Goal: Task Accomplishment & Management: Complete application form

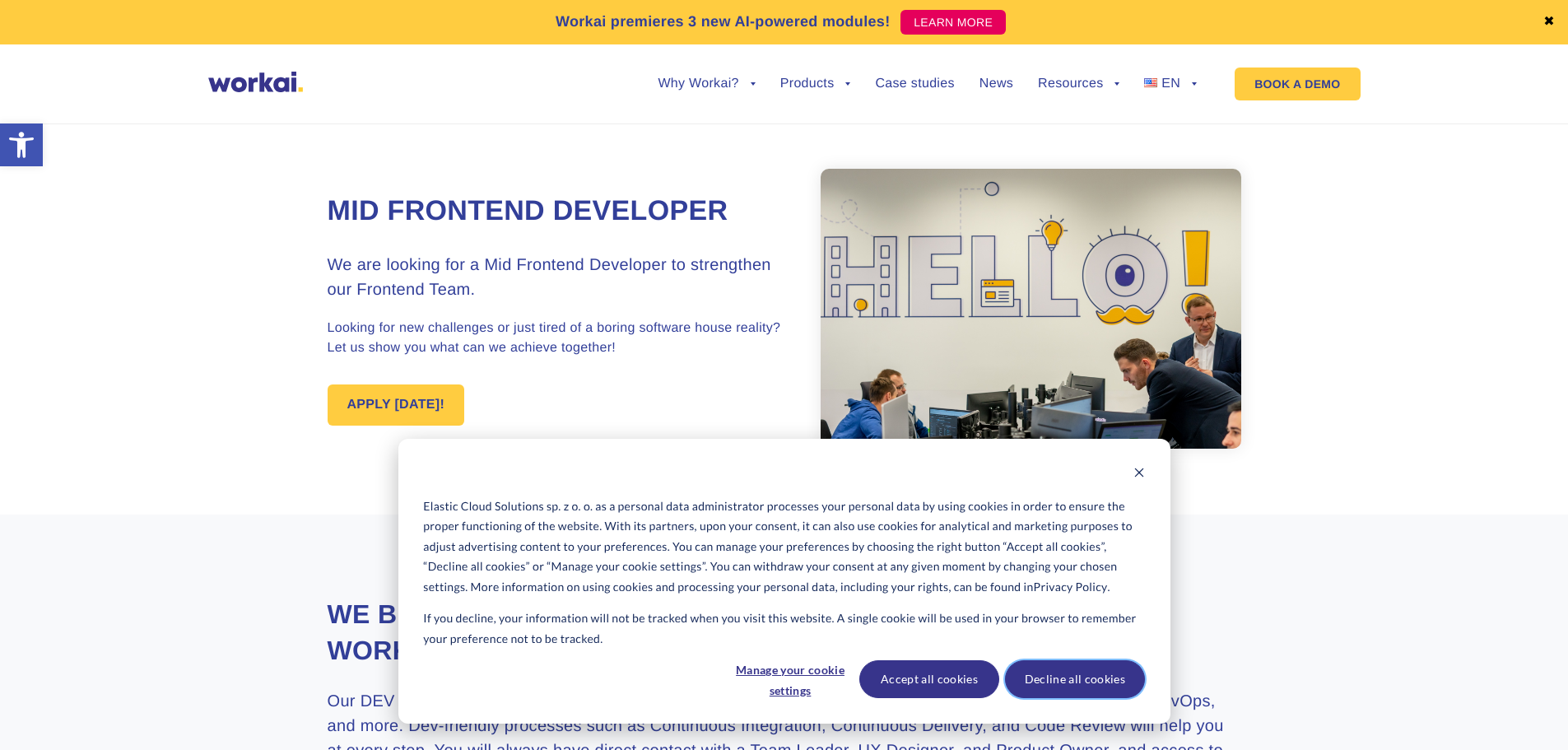
click at [1073, 678] on button "Decline all cookies" at bounding box center [1074, 680] width 140 height 38
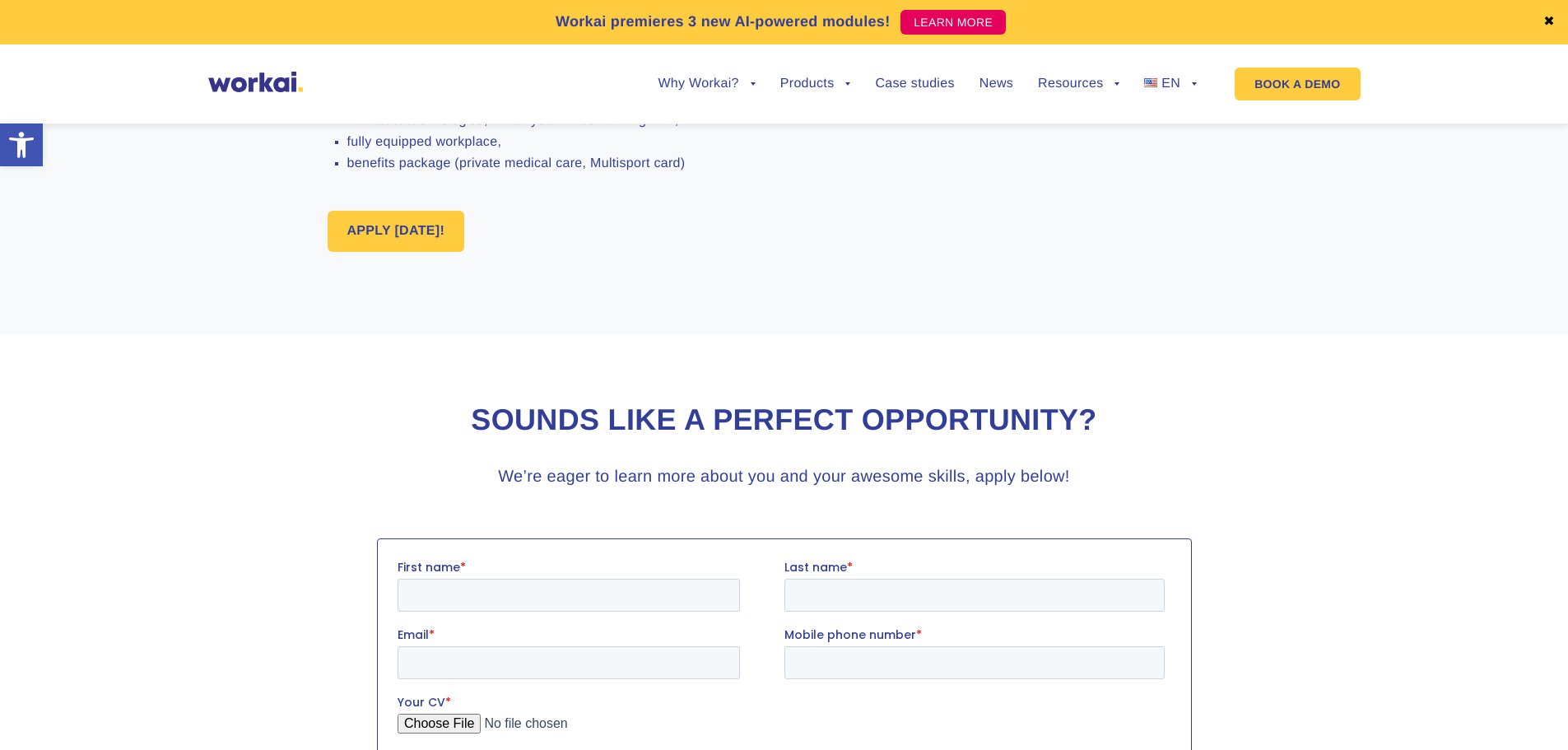
scroll to position [1482, 0]
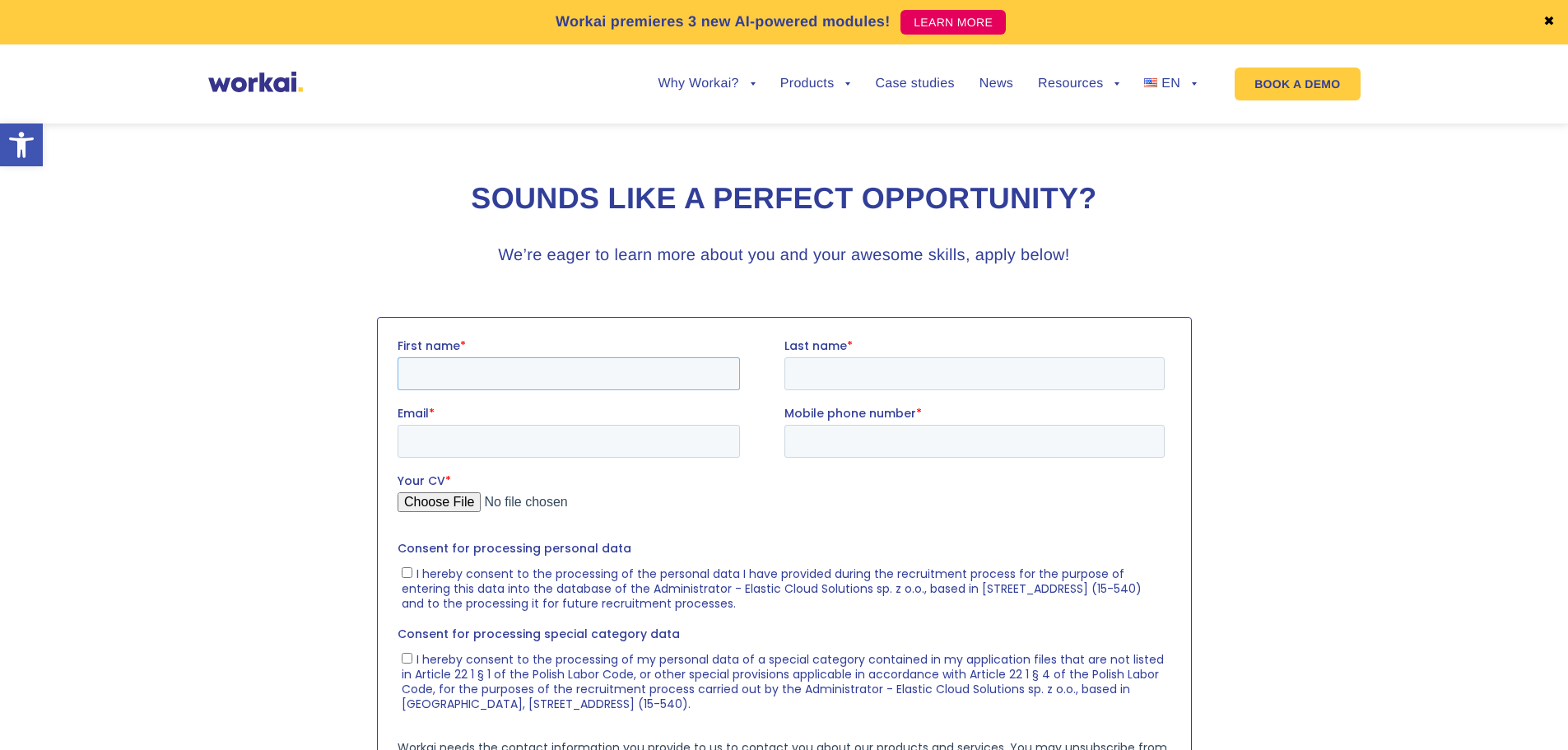
click at [562, 367] on input "First name *" at bounding box center [567, 373] width 343 height 33
type input "[PERSON_NAME]"
click at [844, 370] on input "Last name *" at bounding box center [974, 373] width 380 height 33
type input "[PERSON_NAME]"
click at [795, 372] on input "[PERSON_NAME]" at bounding box center [974, 373] width 380 height 33
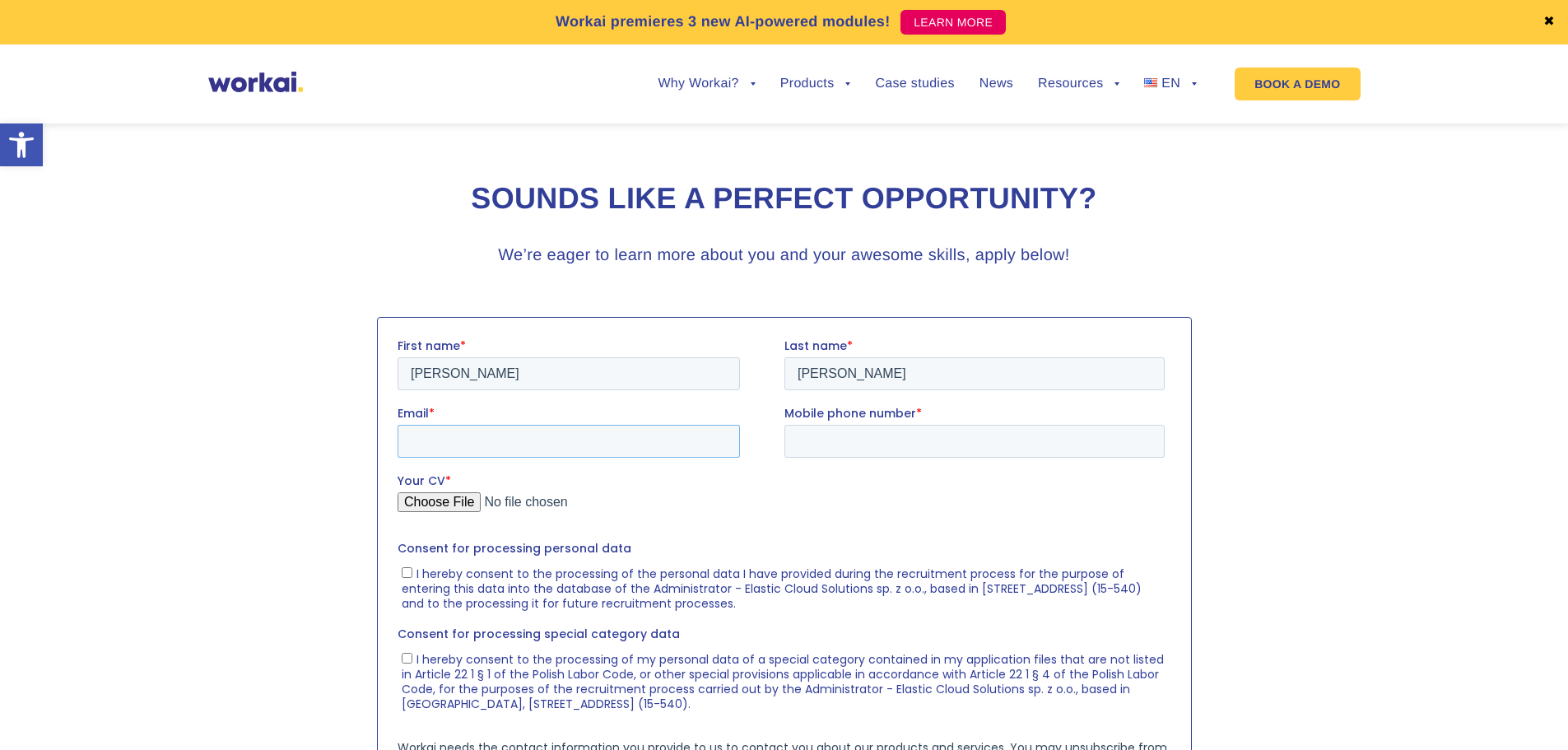
click at [605, 434] on input "Email *" at bounding box center [567, 440] width 343 height 33
type input "[EMAIL_ADDRESS][DOMAIN_NAME]"
drag, startPoint x: 612, startPoint y: 429, endPoint x: 764, endPoint y: 804, distance: 404.6
click html "First name * [PERSON_NAME] Last name * [PERSON_NAME] Email * [EMAIL_ADDRESS][DO…"
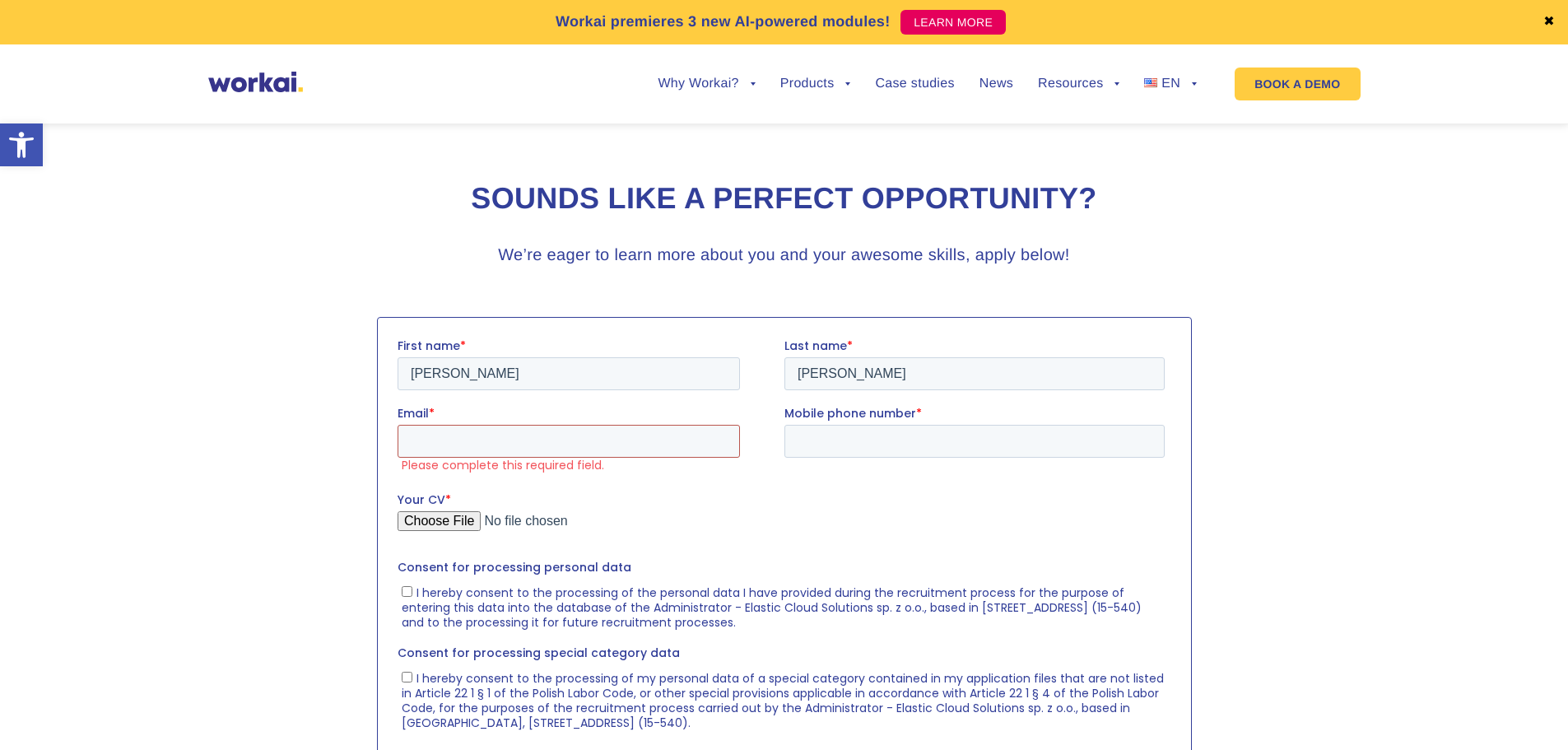
click at [654, 439] on input "Email *" at bounding box center [567, 440] width 343 height 33
type input "[EMAIL_ADDRESS][DOMAIN_NAME]"
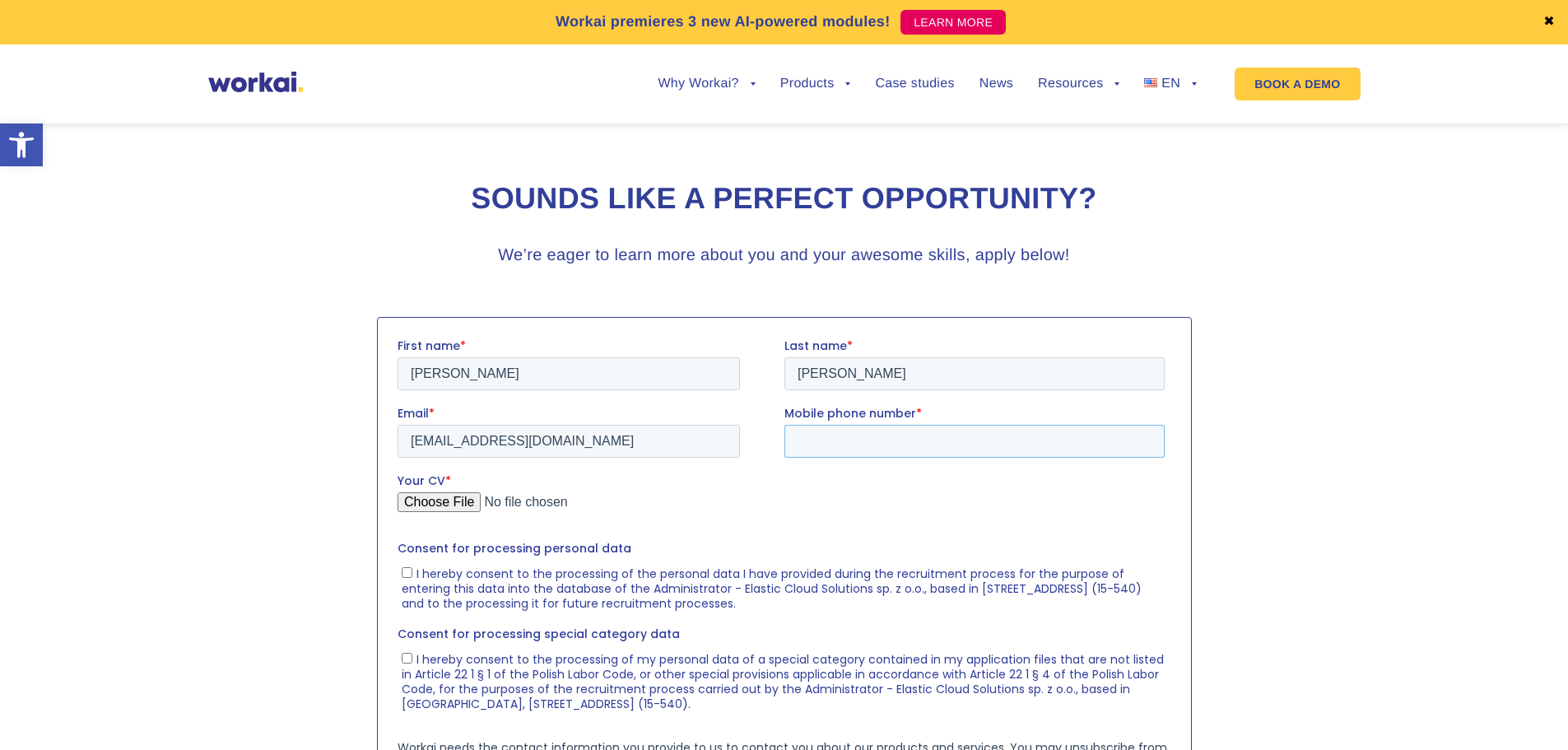
click at [817, 440] on input "Mobile phone number *" at bounding box center [974, 440] width 380 height 33
type input "[PHONE_NUMBER]"
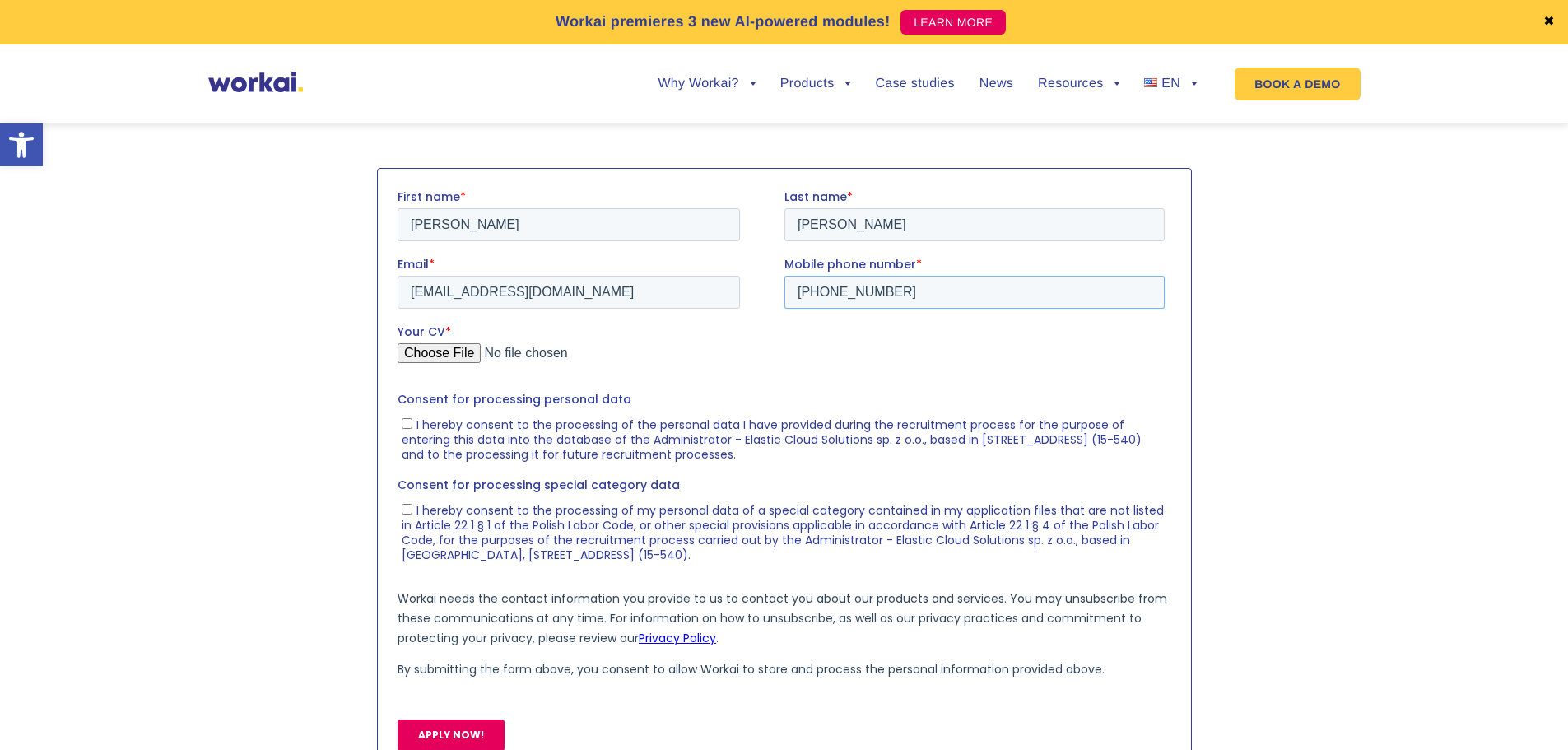
scroll to position [1647, 0]
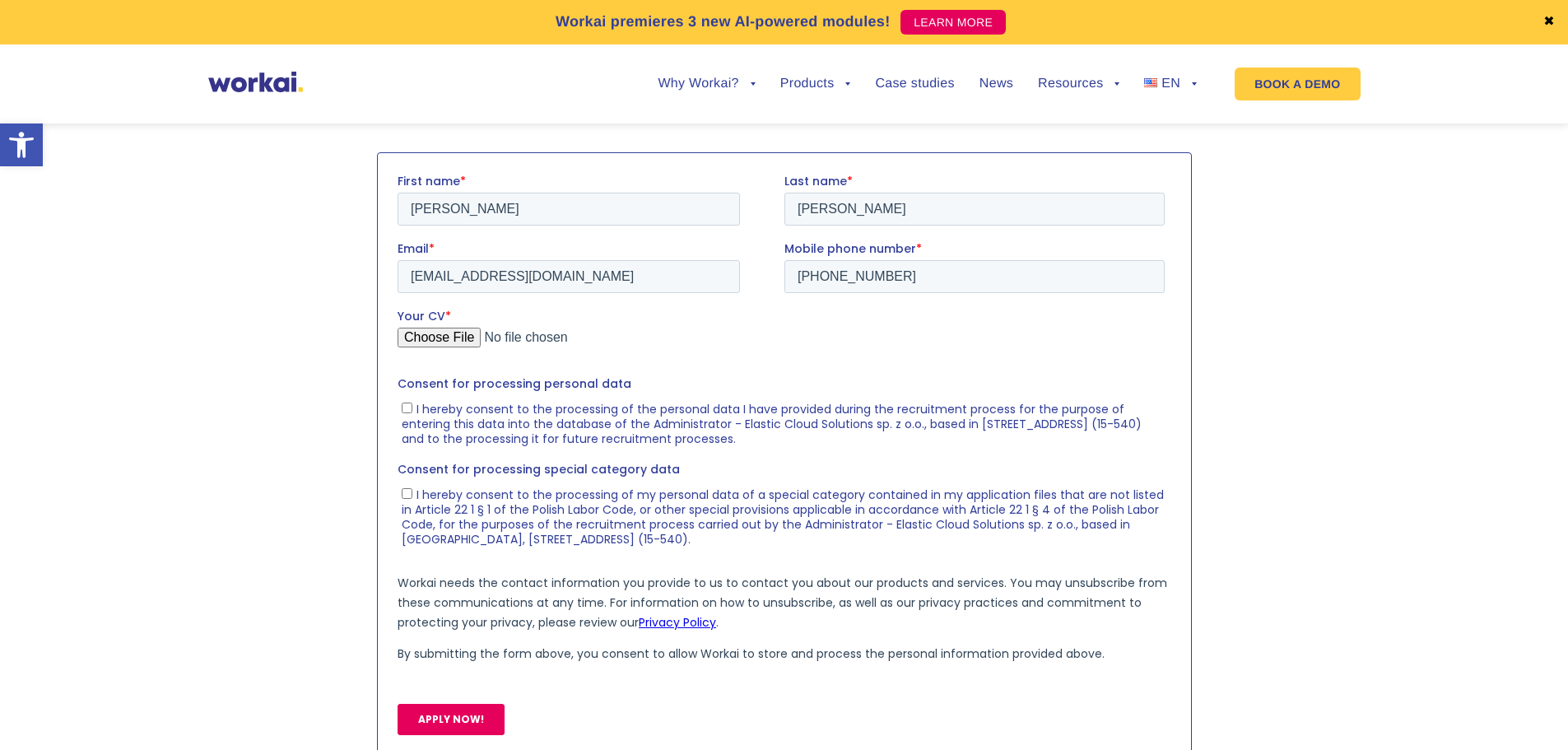
click at [460, 351] on input "Your CV *" at bounding box center [780, 344] width 767 height 33
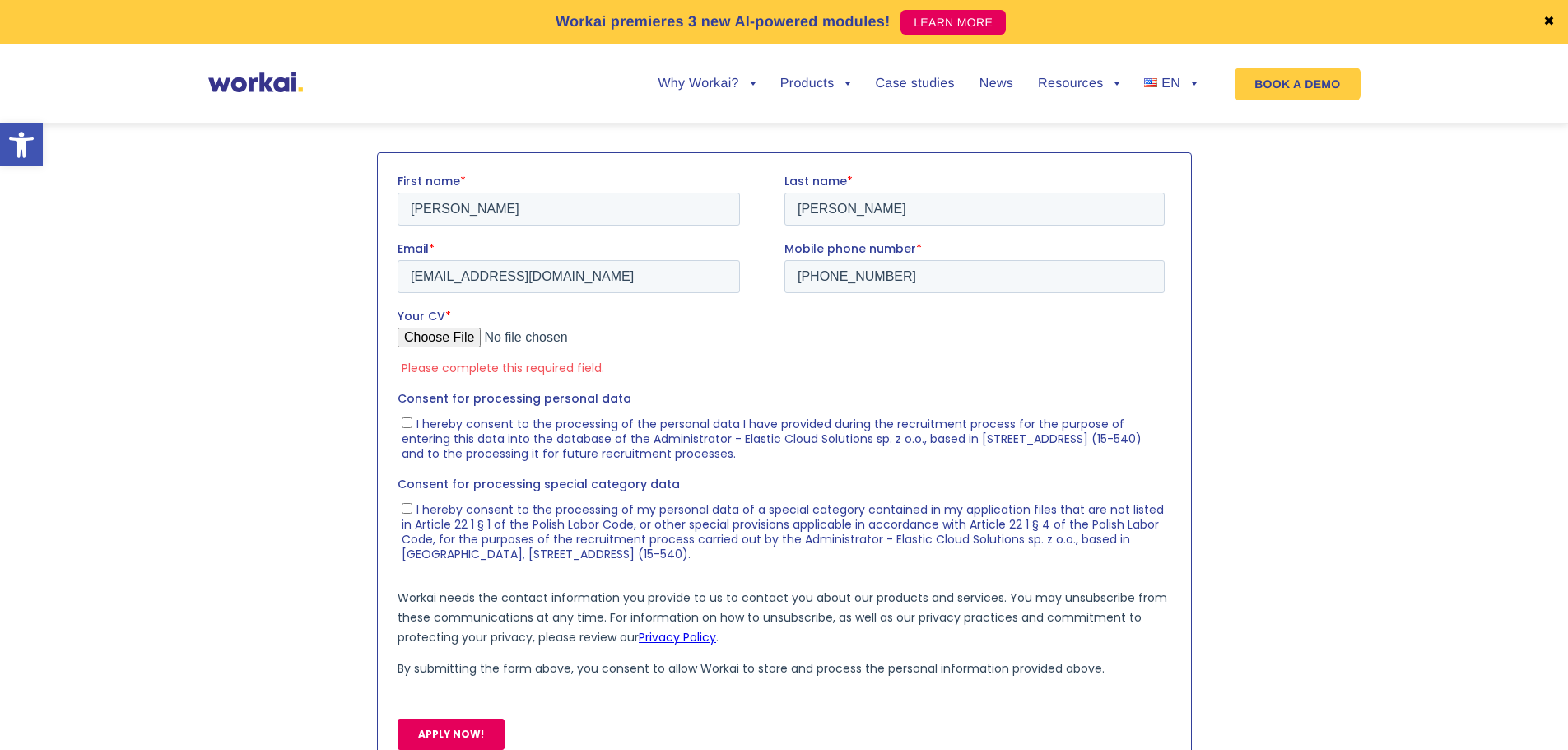
type input "C:\fakepath\[PERSON_NAME](full stack-developer).pdf"
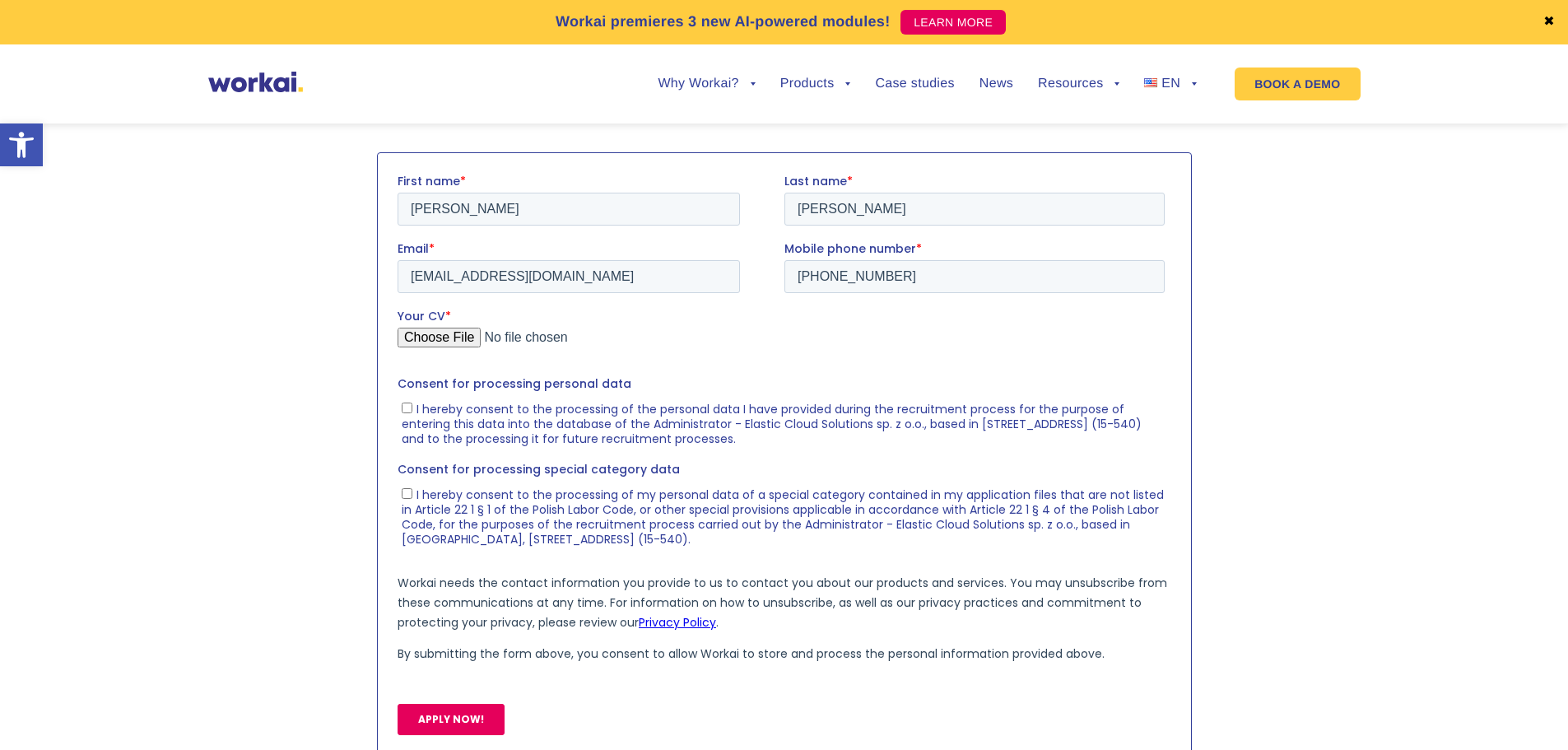
click at [428, 423] on span "I hereby consent to the processing of the personal data I have provided during …" at bounding box center [771, 423] width 740 height 46
click at [411, 412] on input "I hereby consent to the processing of the personal data I have provided during …" at bounding box center [406, 407] width 10 height 10
checkbox input "true"
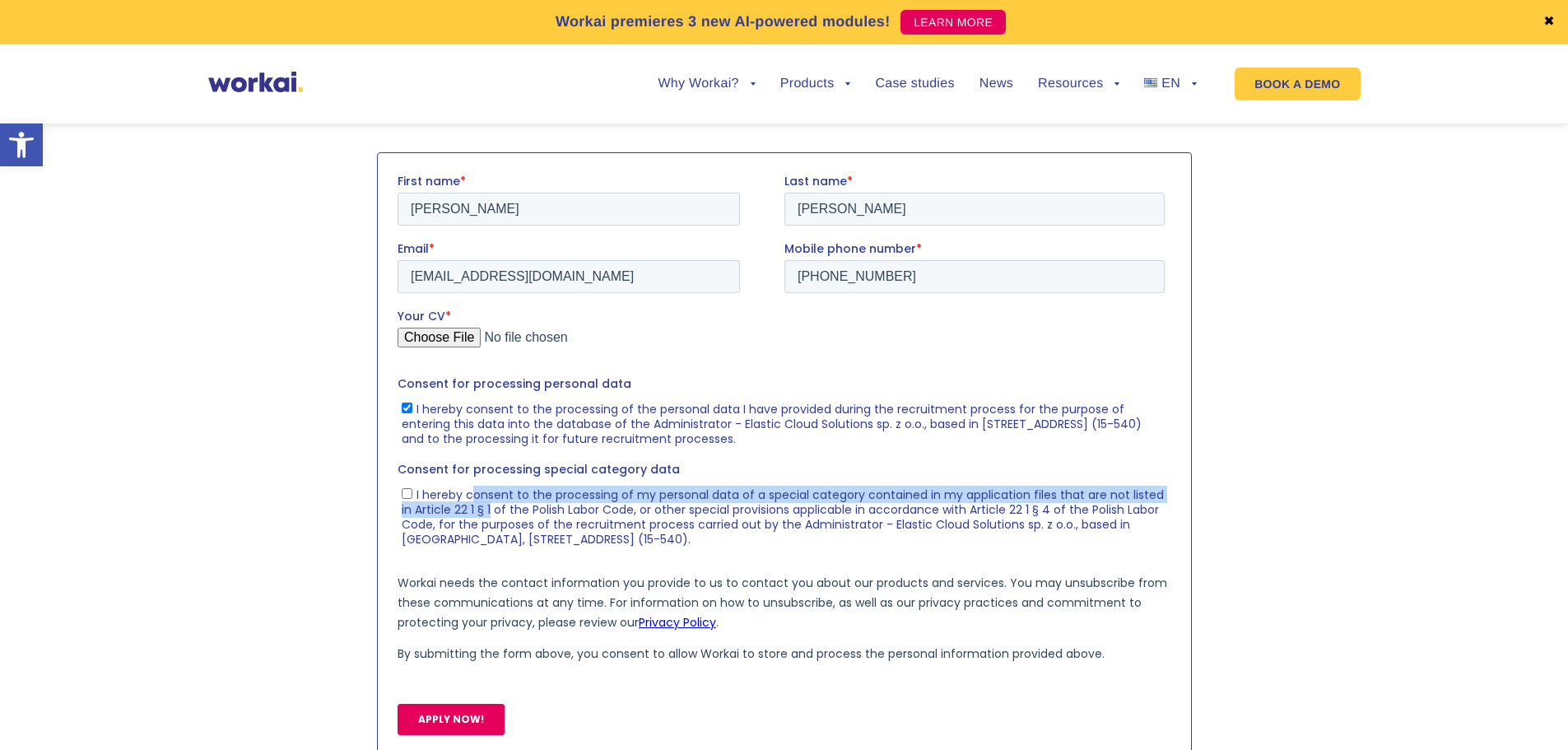
drag, startPoint x: 485, startPoint y: 505, endPoint x: 493, endPoint y: 514, distance: 12.0
click at [490, 512] on span "I hereby consent to the processing of my personal data of a special category co…" at bounding box center [782, 516] width 762 height 61
click at [477, 503] on span "I hereby consent to the processing of my personal data of a special category co…" at bounding box center [782, 516] width 762 height 61
click at [411, 498] on input "I hereby consent to the processing of my personal data of a special category co…" at bounding box center [406, 492] width 10 height 10
checkbox input "true"
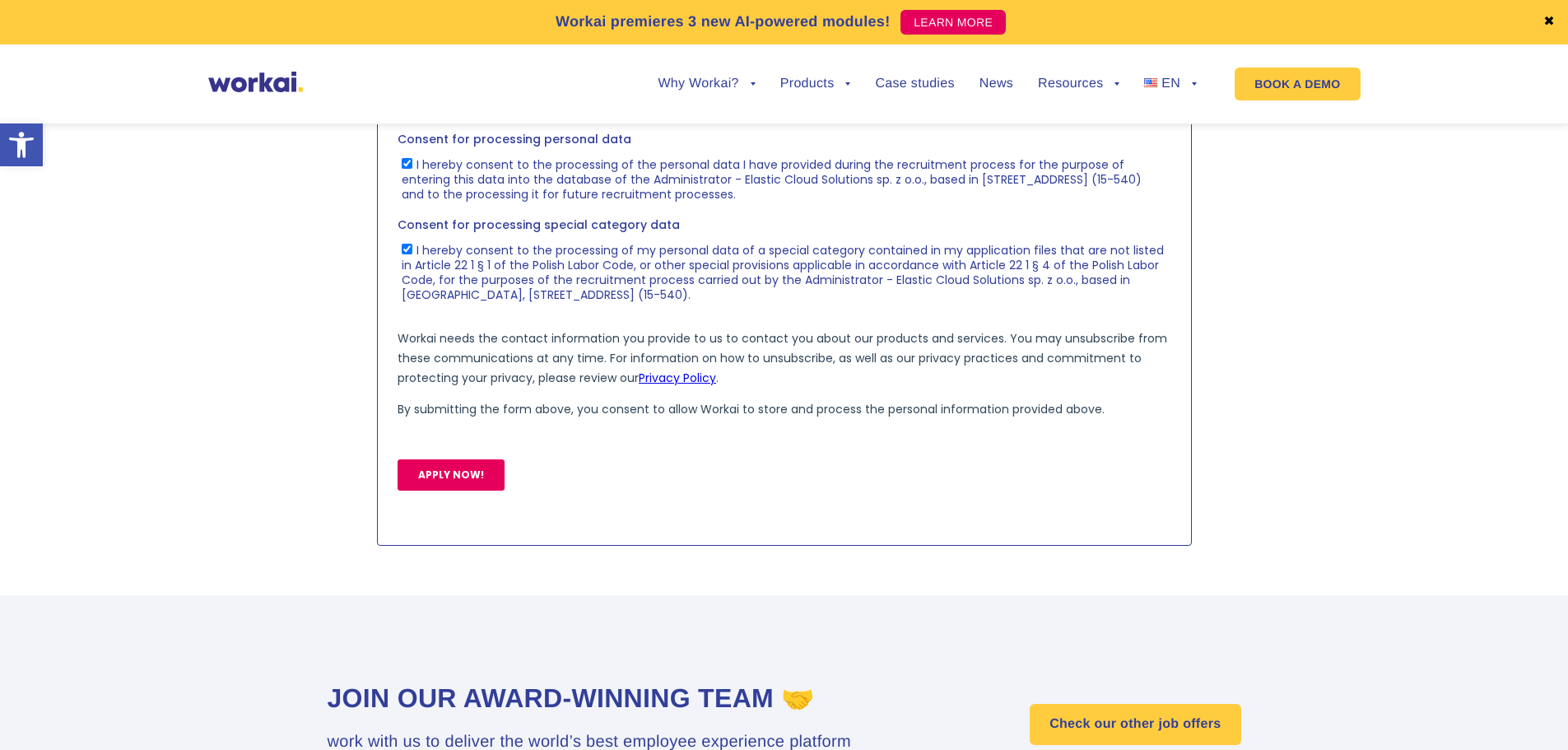
scroll to position [1893, 0]
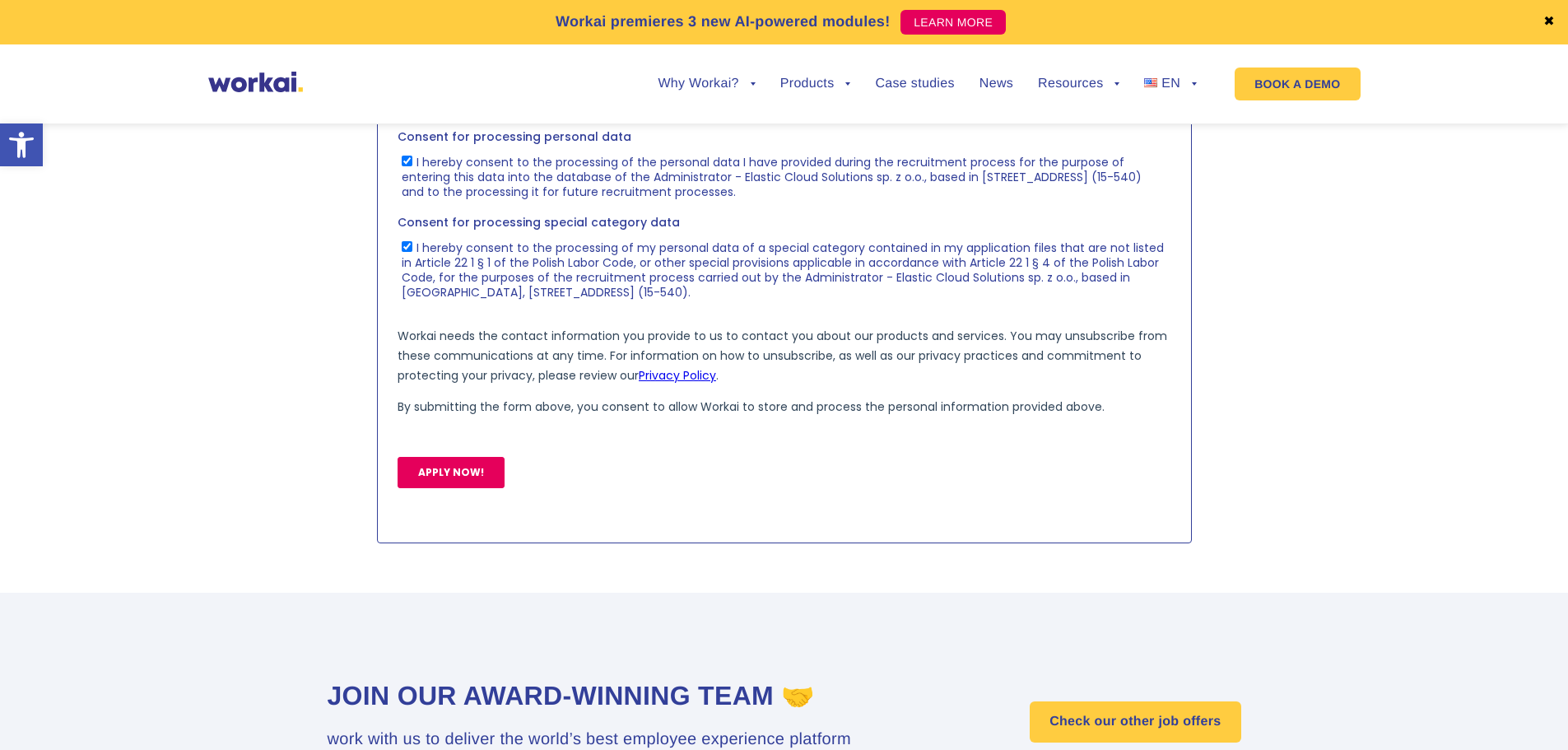
click at [471, 470] on input "APPLY NOW!" at bounding box center [449, 472] width 107 height 31
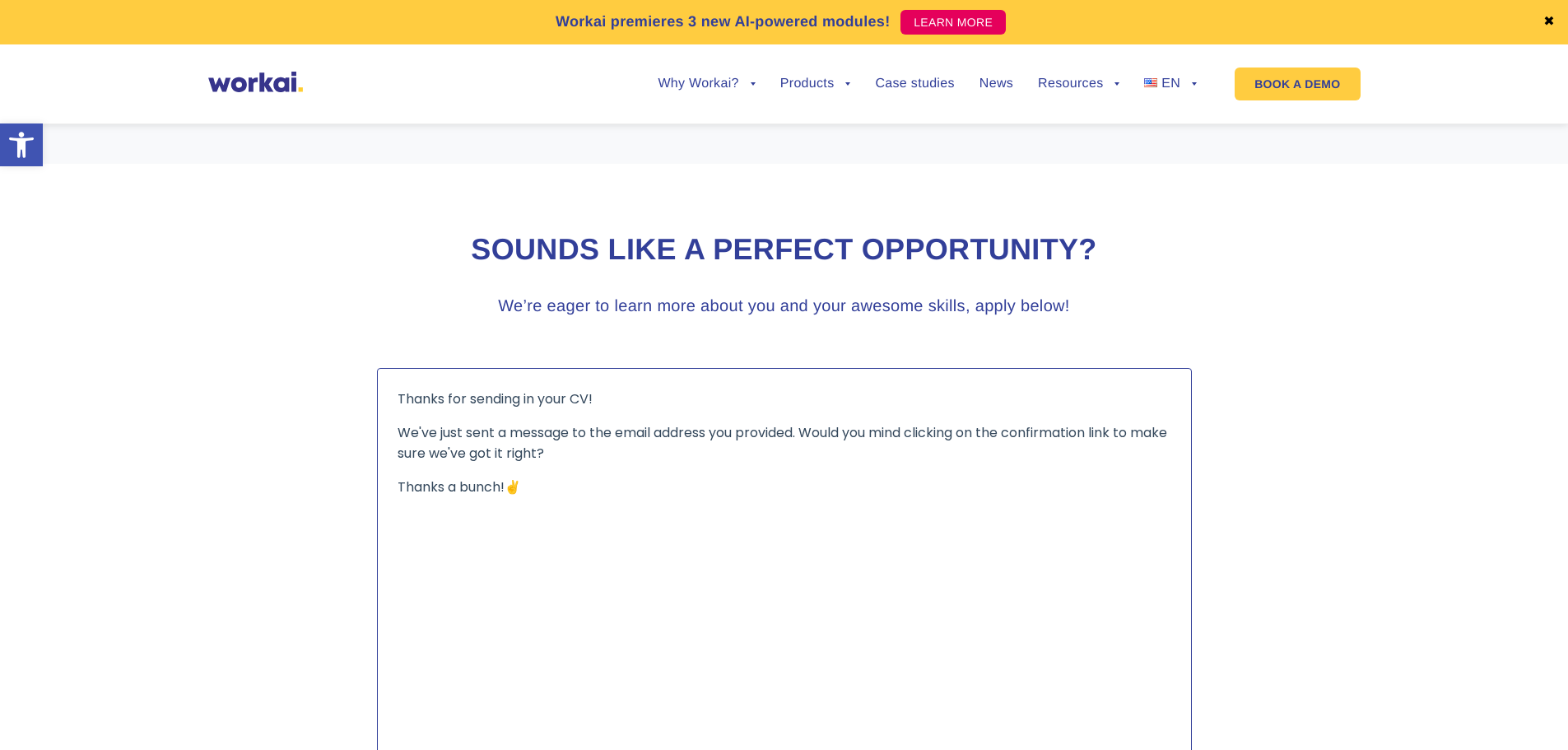
scroll to position [1235, 0]
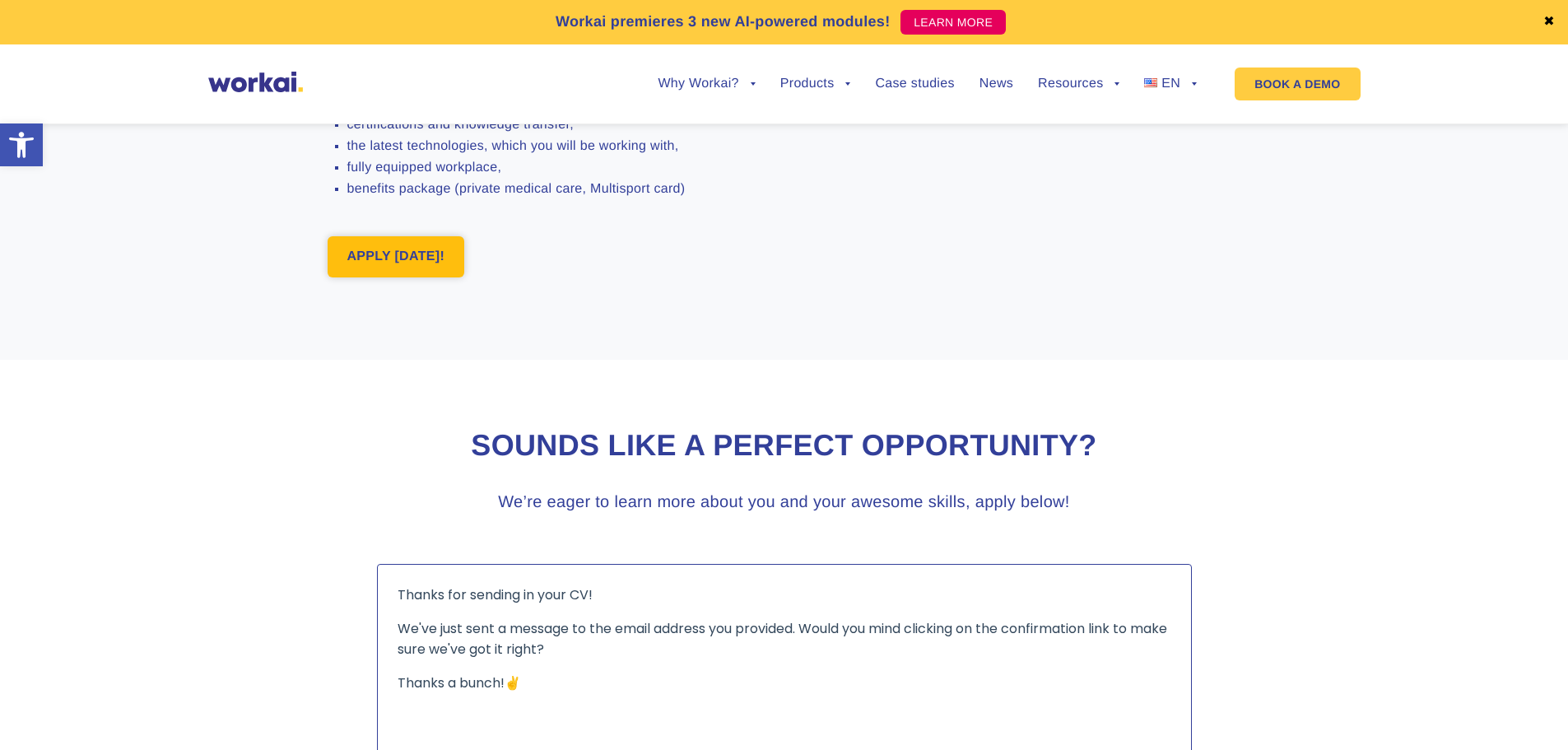
click at [408, 278] on link "APPLY [DATE]!" at bounding box center [396, 256] width 137 height 41
